Goal: Transaction & Acquisition: Purchase product/service

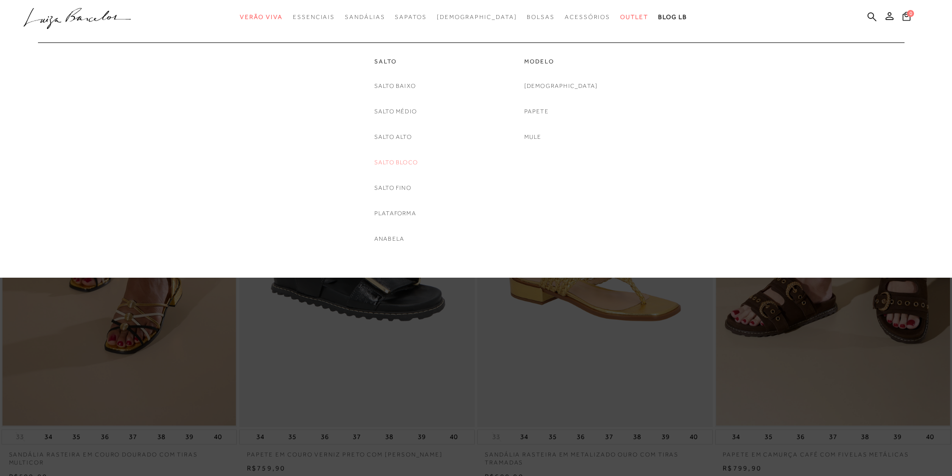
click at [393, 163] on link "Salto Bloco" at bounding box center [395, 162] width 43 height 10
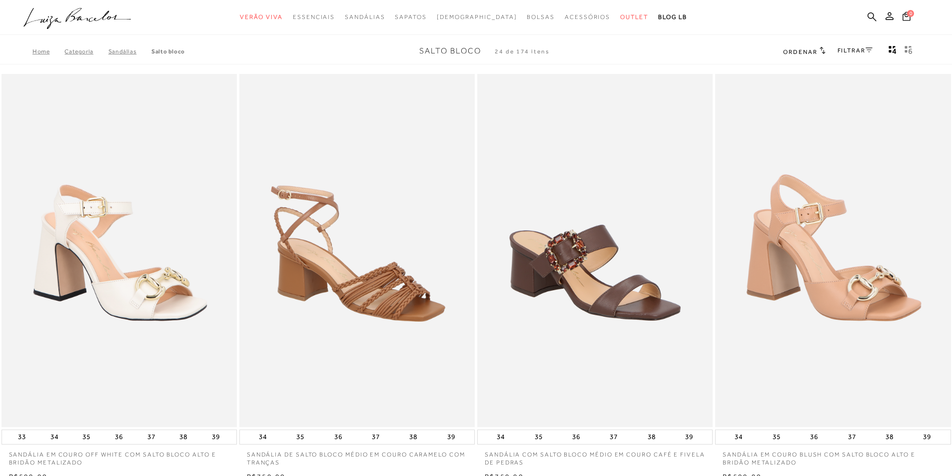
click at [849, 52] on link "FILTRAR" at bounding box center [854, 50] width 35 height 7
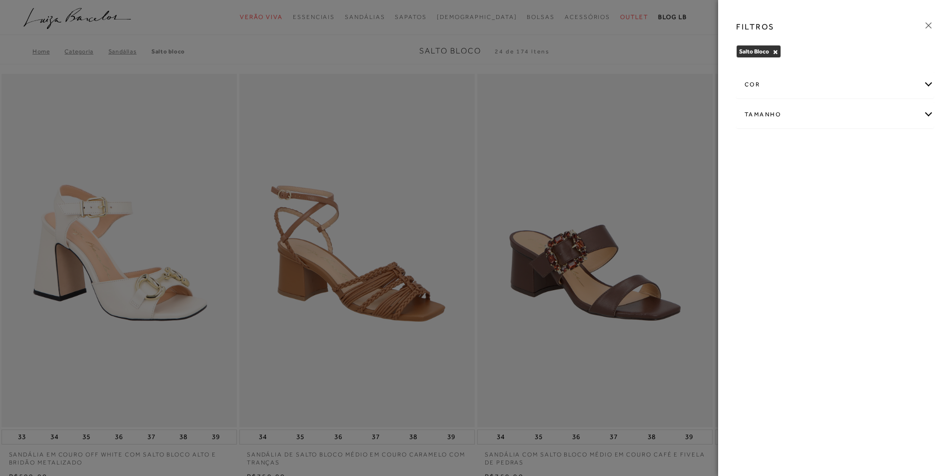
click at [818, 88] on div "cor" at bounding box center [835, 84] width 197 height 26
click at [839, 147] on label "DOURADO" at bounding box center [815, 143] width 47 height 21
click at [800, 147] on input "DOURADO" at bounding box center [795, 145] width 10 height 10
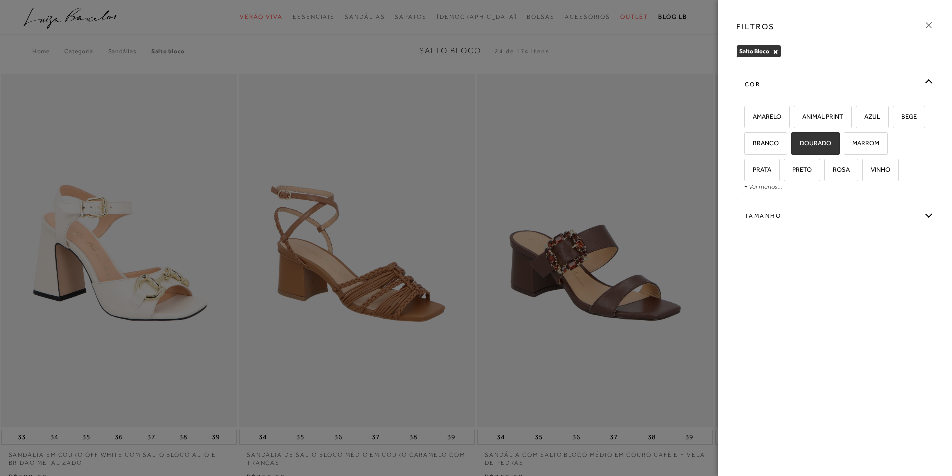
checkbox input "true"
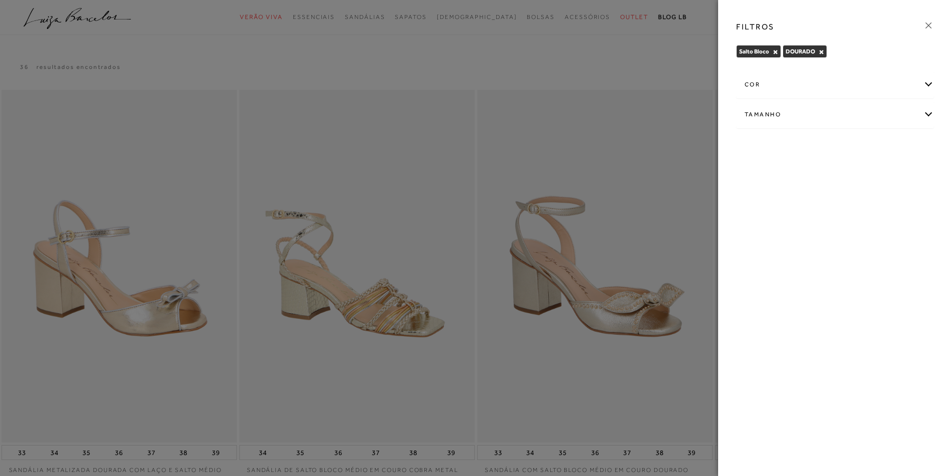
click at [928, 23] on icon at bounding box center [928, 25] width 11 height 11
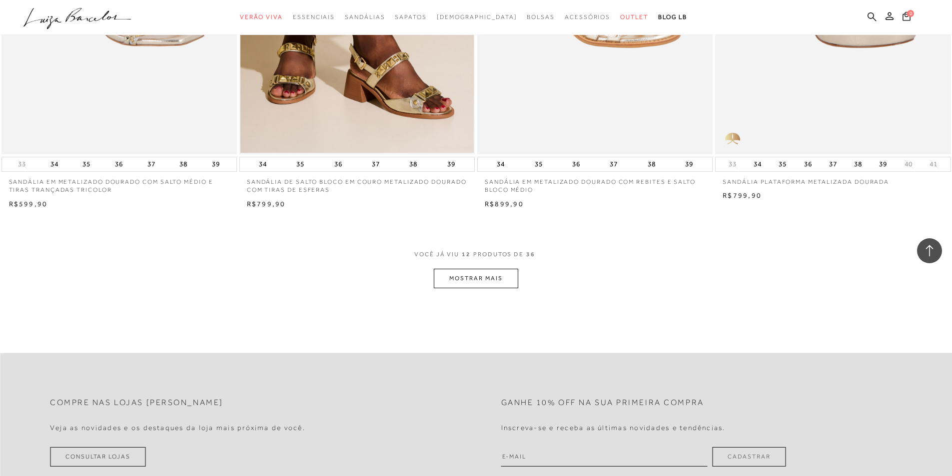
scroll to position [1149, 0]
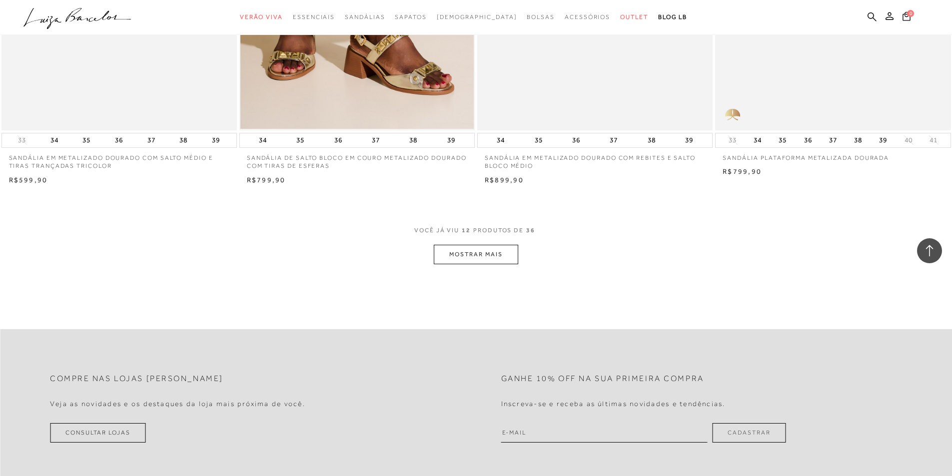
click at [463, 263] on button "MOSTRAR MAIS" at bounding box center [476, 254] width 84 height 19
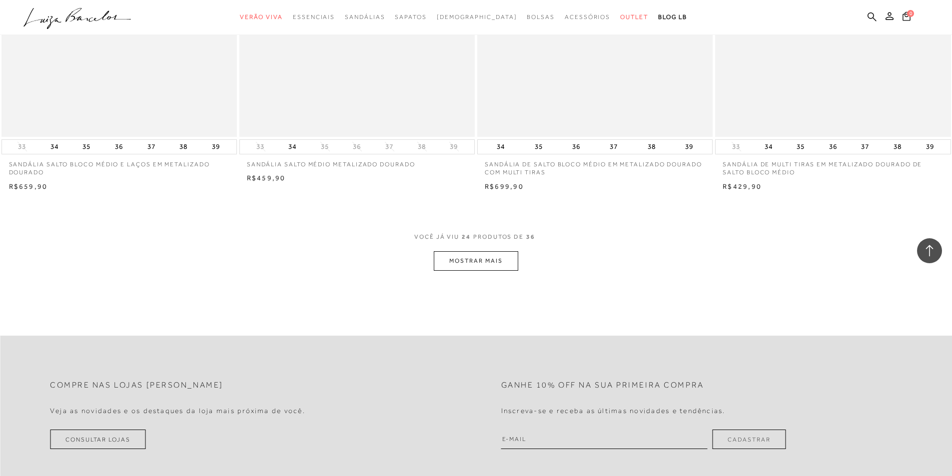
scroll to position [2399, 0]
click at [465, 253] on button "MOSTRAR MAIS" at bounding box center [476, 259] width 84 height 19
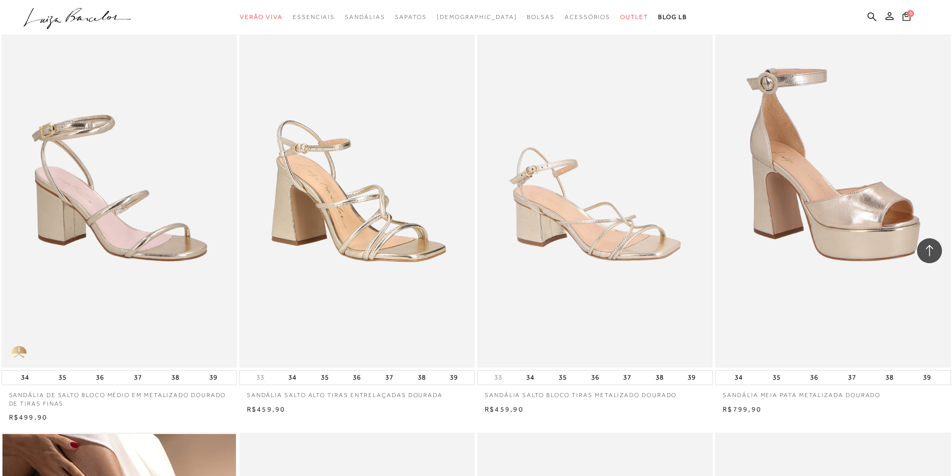
scroll to position [2598, 0]
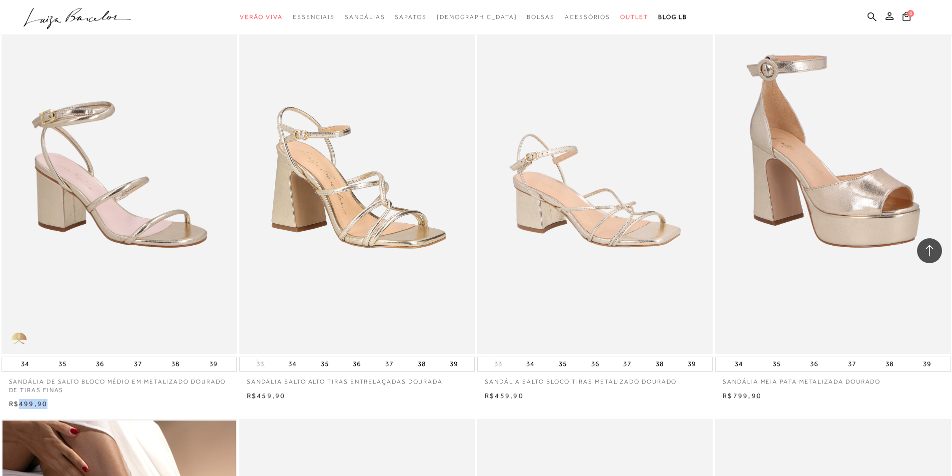
drag, startPoint x: 19, startPoint y: 402, endPoint x: 52, endPoint y: 403, distance: 33.5
click at [52, 403] on div "R$499,90" at bounding box center [118, 404] width 235 height 10
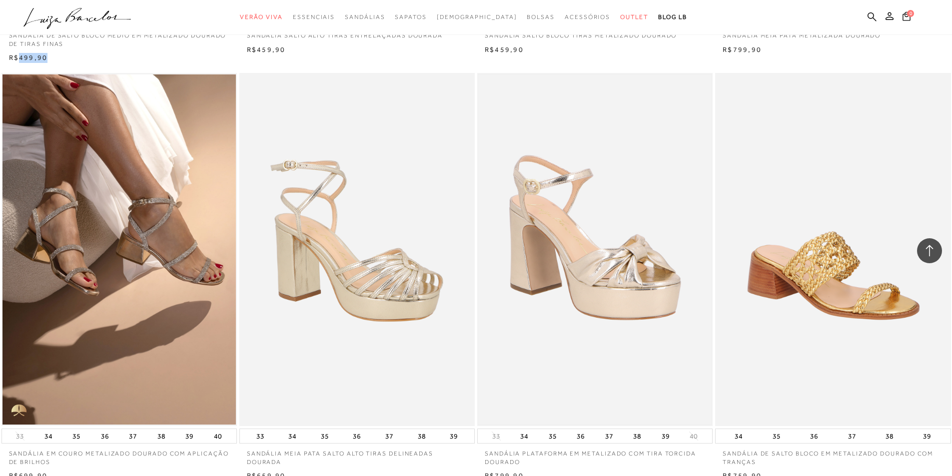
scroll to position [2948, 0]
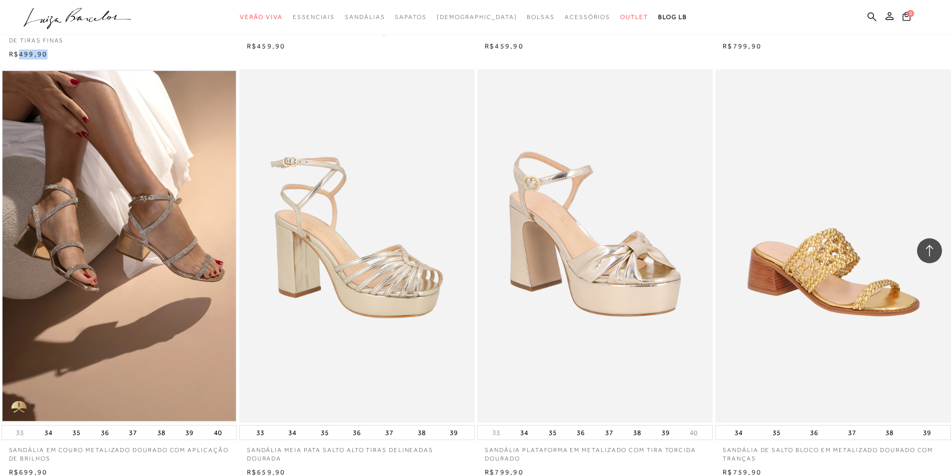
click at [199, 263] on img at bounding box center [118, 246] width 233 height 350
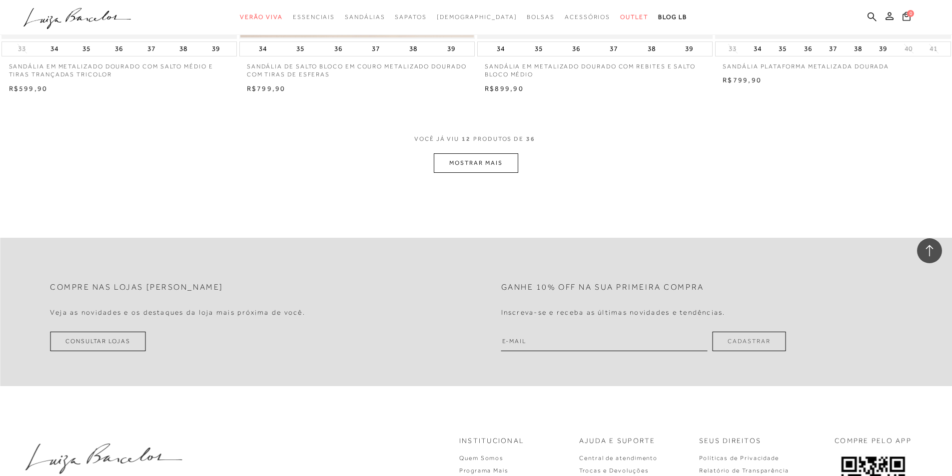
scroll to position [1249, 0]
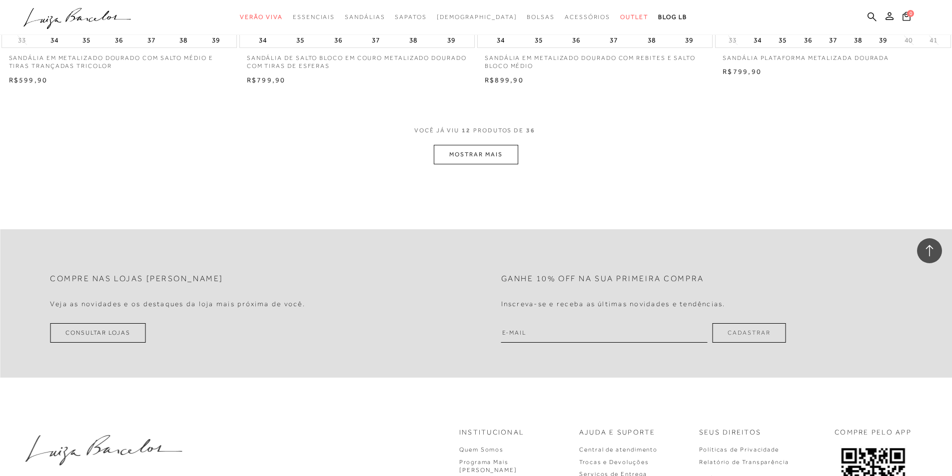
click at [487, 158] on button "MOSTRAR MAIS" at bounding box center [476, 154] width 84 height 19
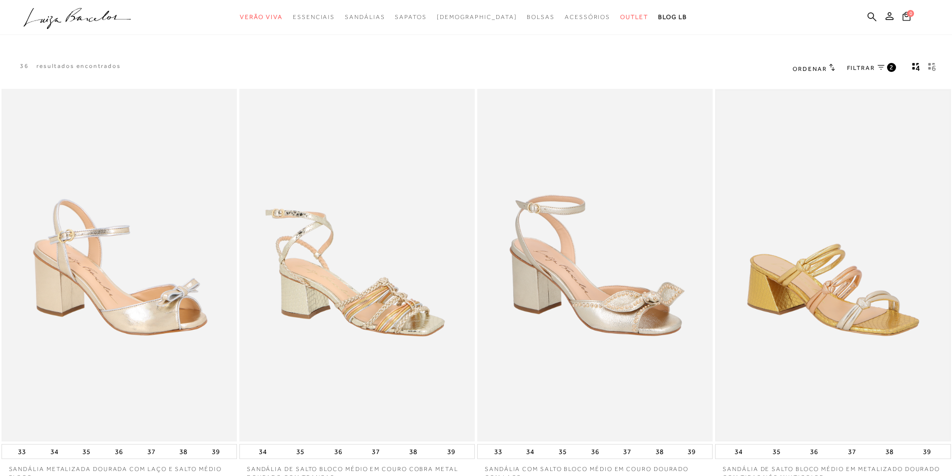
scroll to position [0, 0]
click at [868, 66] on span "FILTRAR" at bounding box center [861, 69] width 28 height 8
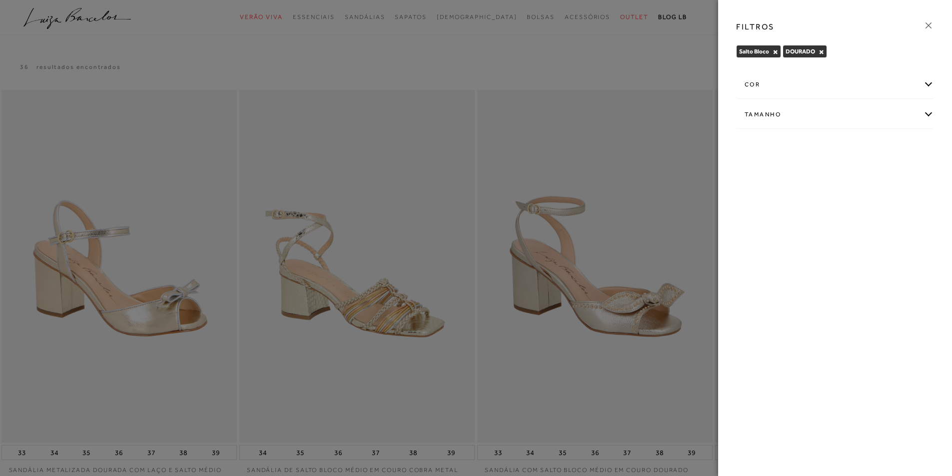
click at [831, 111] on div "Tamanho" at bounding box center [835, 114] width 197 height 26
click at [911, 96] on div "cor" at bounding box center [835, 84] width 197 height 26
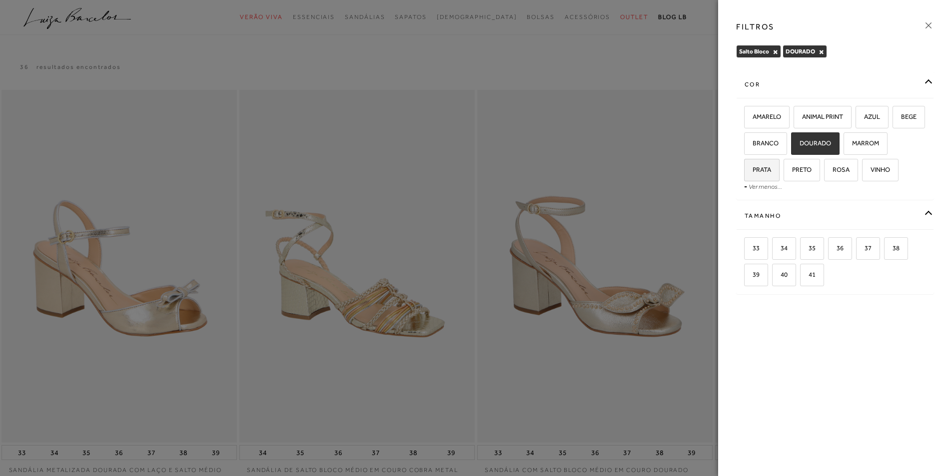
click at [769, 172] on span "PRATA" at bounding box center [758, 169] width 26 height 7
click at [753, 172] on input "PRATA" at bounding box center [748, 171] width 10 height 10
checkbox input "true"
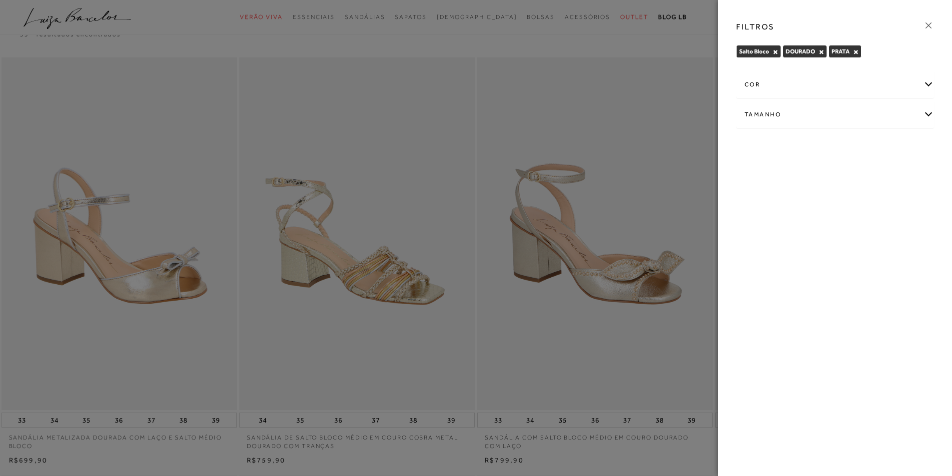
scroll to position [50, 0]
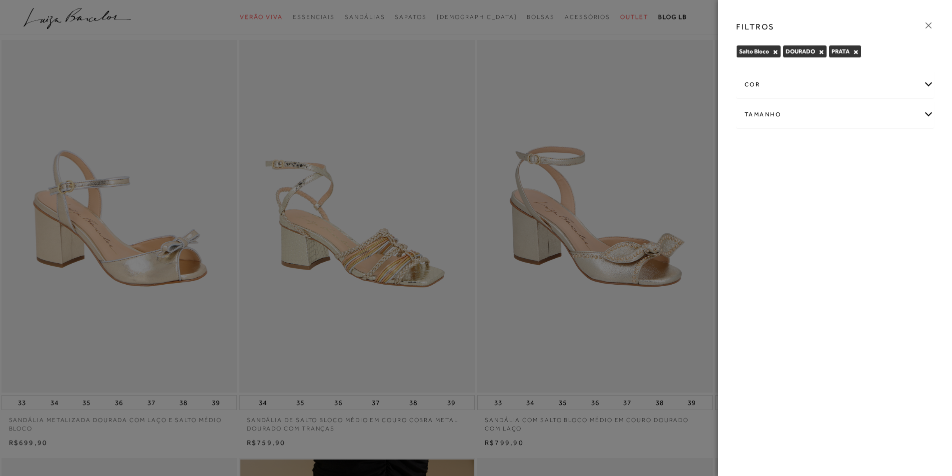
click at [926, 29] on icon at bounding box center [928, 25] width 11 height 11
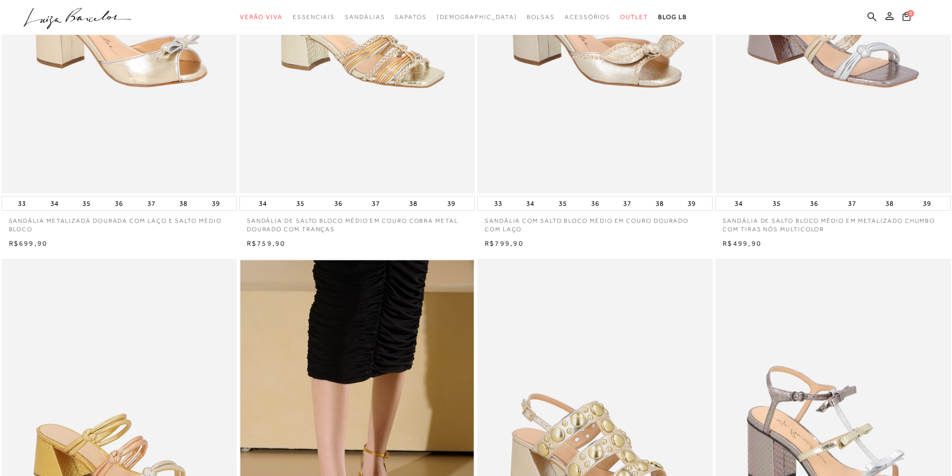
scroll to position [250, 0]
